Goal: Navigation & Orientation: Find specific page/section

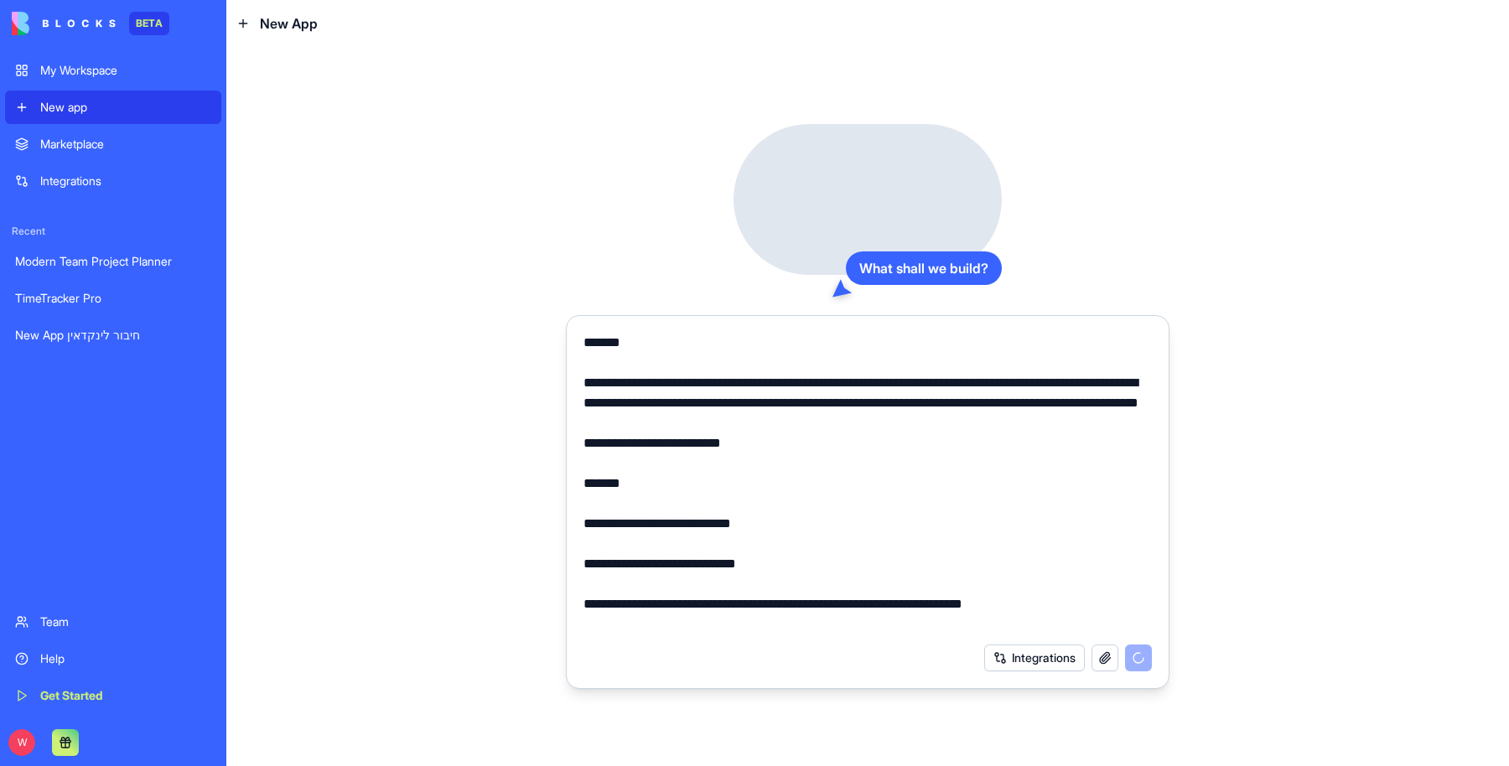
scroll to position [5763, 0]
